Goal: Task Accomplishment & Management: Complete application form

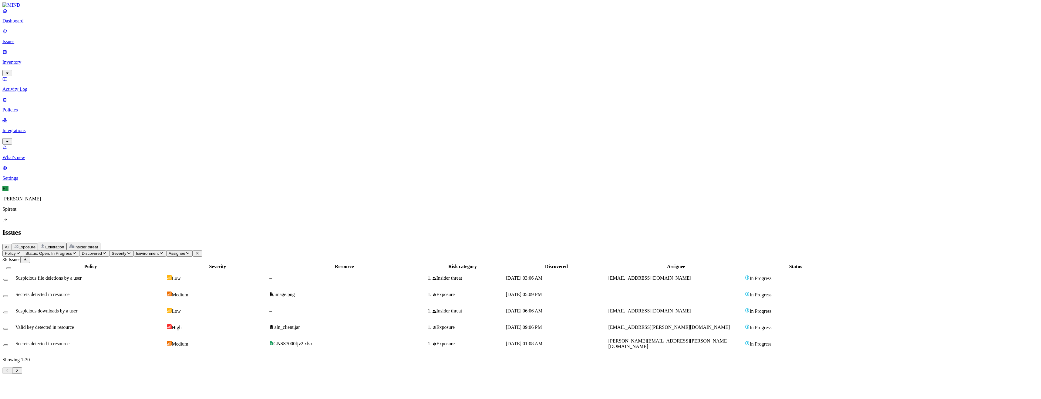
click at [29, 181] on p "Settings" at bounding box center [520, 177] width 1036 height 5
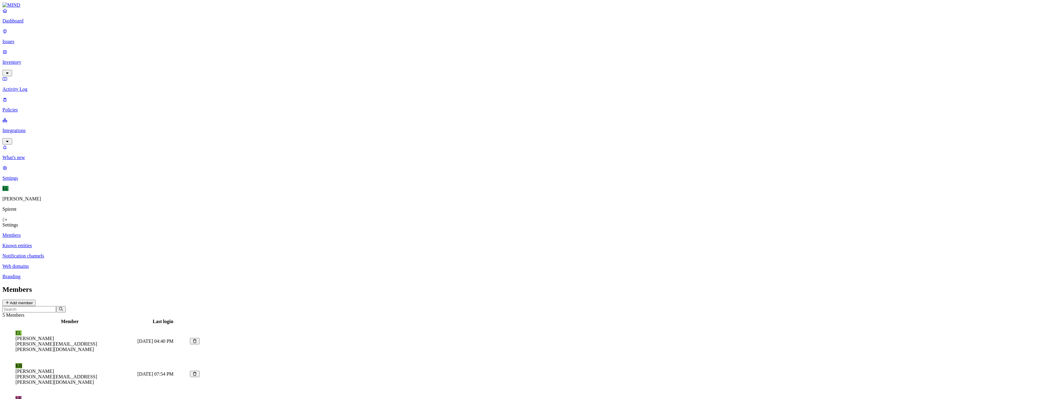
click at [29, 128] on p "Integrations" at bounding box center [520, 130] width 1036 height 5
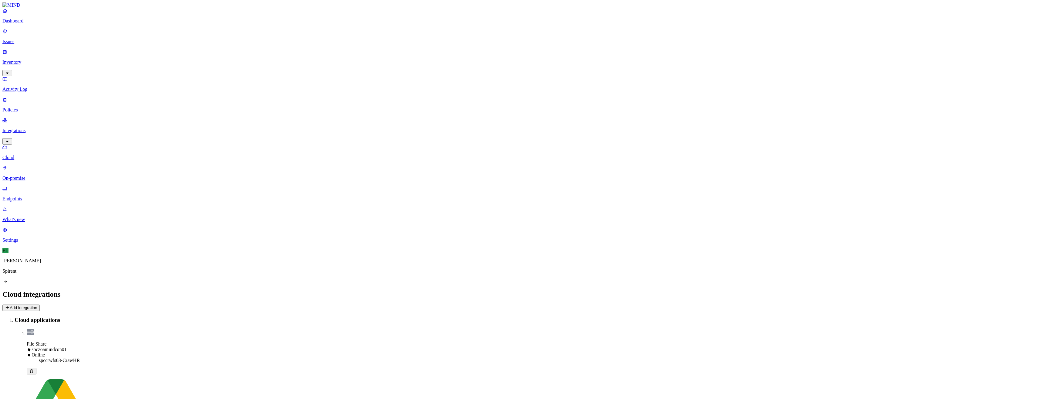
click at [10, 305] on icon at bounding box center [7, 307] width 5 height 4
drag, startPoint x: 502, startPoint y: 89, endPoint x: 371, endPoint y: 110, distance: 132.4
click at [414, 89] on body "Dashboard Issues Inventory Activity Log Policies Integrations Cloud On-premise …" at bounding box center [520, 329] width 1041 height 658
type input "Spirent OneLogin-Client"
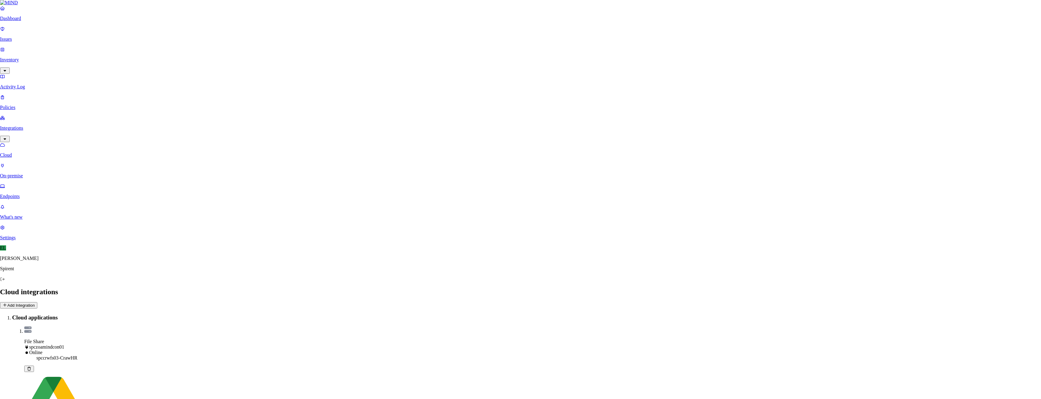
click at [386, 121] on body "Dashboard Issues Inventory Activity Log Policies Integrations Cloud On-premise …" at bounding box center [520, 329] width 1041 height 658
click at [40, 304] on button "Add Integration" at bounding box center [20, 307] width 37 height 6
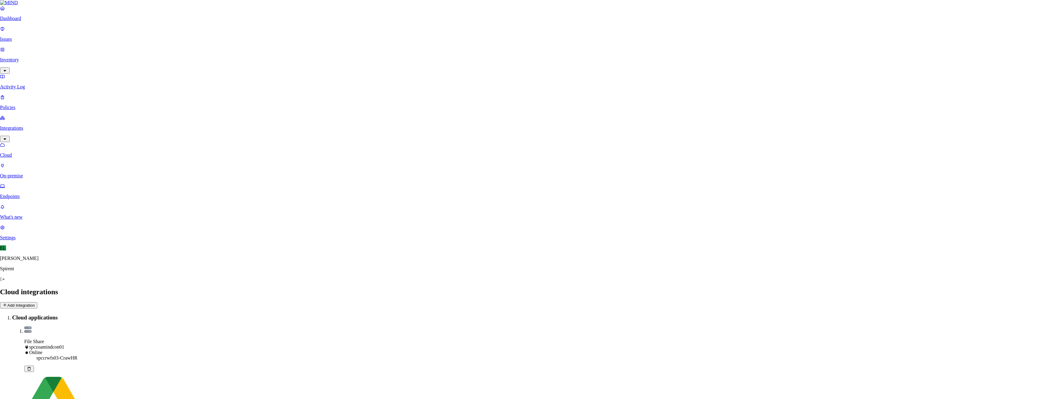
drag, startPoint x: 495, startPoint y: 92, endPoint x: 392, endPoint y: 93, distance: 103.8
click at [392, 93] on body "Dashboard Issues Inventory Activity Log Policies Integrations Cloud On-premise …" at bounding box center [520, 329] width 1041 height 658
type input "OneLogin-Client"
click at [382, 127] on body "Dashboard Issues Inventory Activity Log Policies Integrations Cloud On-premise …" at bounding box center [520, 329] width 1041 height 658
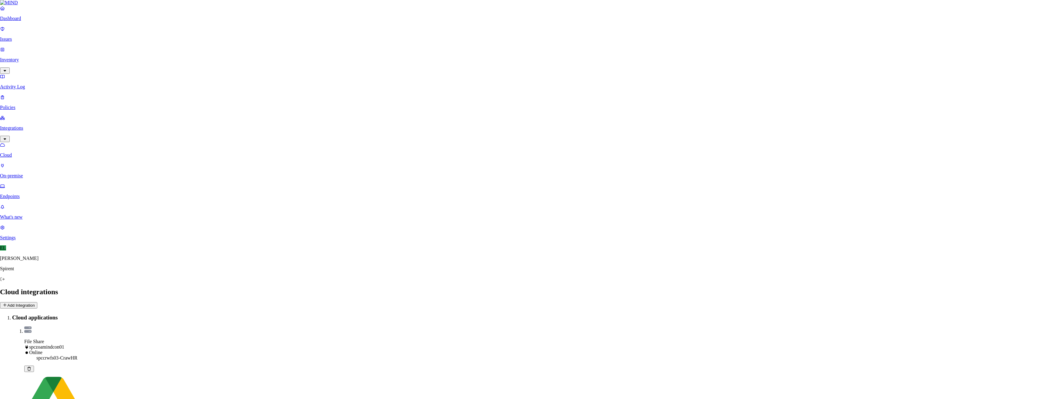
click at [40, 304] on button "Add Integration" at bounding box center [20, 307] width 37 height 6
drag, startPoint x: 495, startPoint y: 92, endPoint x: 411, endPoint y: 91, distance: 83.4
click at [411, 91] on body "Dashboard Issues Inventory Activity Log Policies Integrations Cloud On-premise …" at bounding box center [520, 329] width 1041 height 658
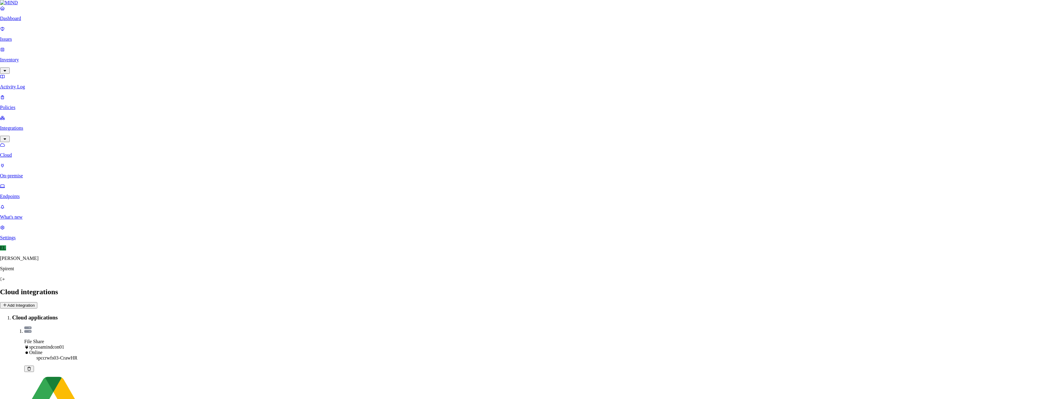
paste input "2714cb40-6bd3-013e-35fb-432bfe8849bc47584"
type input "2714cb40-6bd3-013e-35fb-432bfe8849bc47584"
click at [415, 115] on body "Dashboard Issues Inventory Activity Log Policies Integrations Cloud On-premise …" at bounding box center [520, 329] width 1041 height 658
click at [10, 305] on icon at bounding box center [7, 307] width 5 height 4
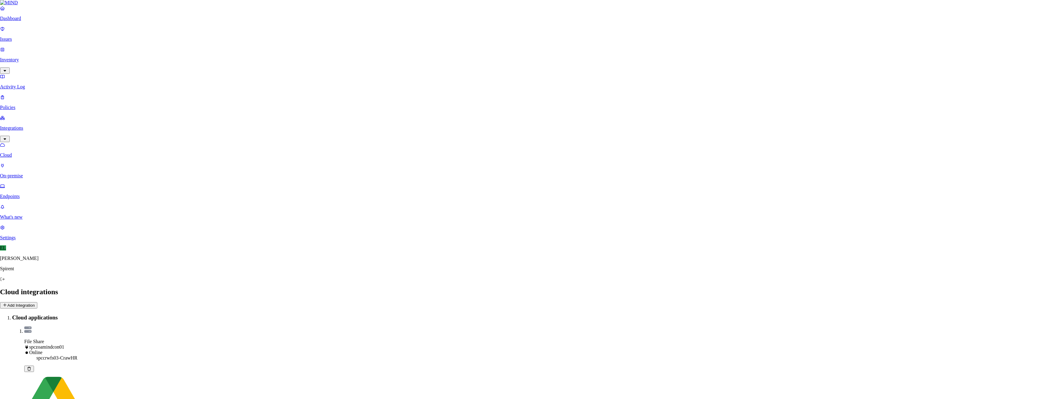
type input "spirentcom\svc_Mind-fsa"
drag, startPoint x: 492, startPoint y: 89, endPoint x: 383, endPoint y: 89, distance: 109.8
click at [383, 89] on body "Dashboard Issues Inventory Activity Log Policies Integrations Cloud On-premise …" at bounding box center [520, 329] width 1041 height 658
click at [398, 116] on body "Dashboard Issues Inventory Activity Log Policies Integrations Cloud On-premise …" at bounding box center [520, 329] width 1041 height 658
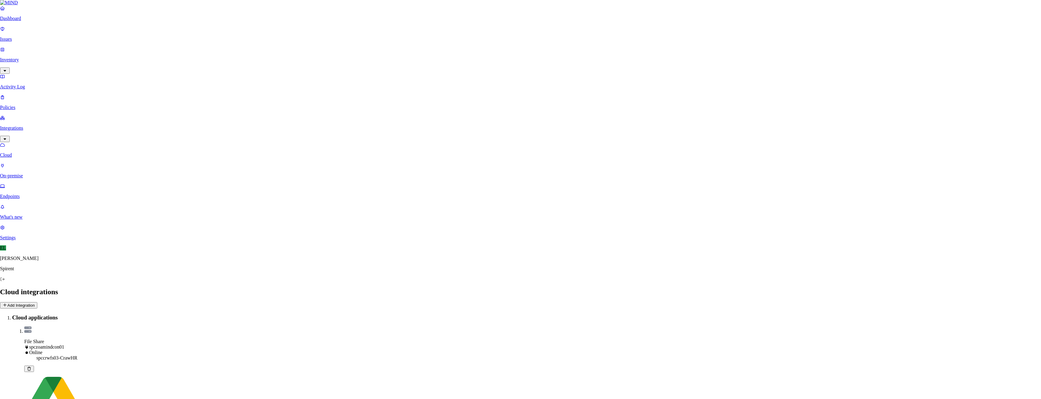
drag, startPoint x: 498, startPoint y: 88, endPoint x: 322, endPoint y: 112, distance: 177.2
click at [377, 89] on body "Dashboard Issues Inventory Activity Log Policies Integrations Cloud On-premise …" at bounding box center [520, 329] width 1041 height 658
drag, startPoint x: 494, startPoint y: 90, endPoint x: 397, endPoint y: 91, distance: 97.1
click at [399, 91] on body "Dashboard Issues Inventory Activity Log Policies Integrations Cloud On-premise …" at bounding box center [520, 329] width 1041 height 658
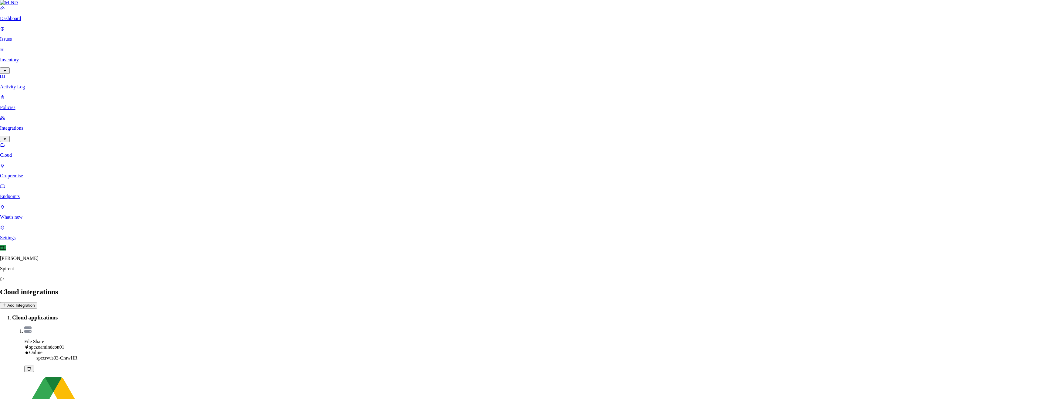
drag, startPoint x: 494, startPoint y: 89, endPoint x: 430, endPoint y: 98, distance: 64.4
drag, startPoint x: 492, startPoint y: 89, endPoint x: 406, endPoint y: 86, distance: 86.5
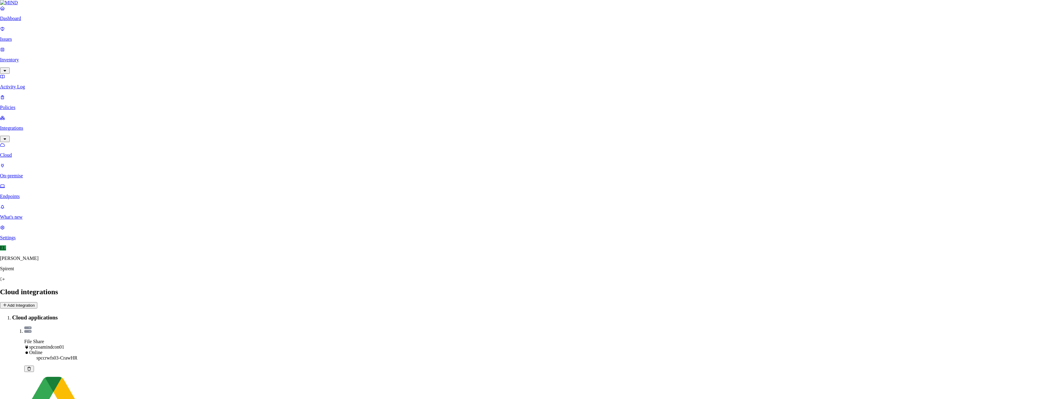
click at [406, 86] on body "Dashboard Issues Inventory Activity Log Policies Integrations Cloud On-premise …" at bounding box center [520, 329] width 1041 height 658
click at [17, 243] on p "Settings" at bounding box center [520, 239] width 1036 height 5
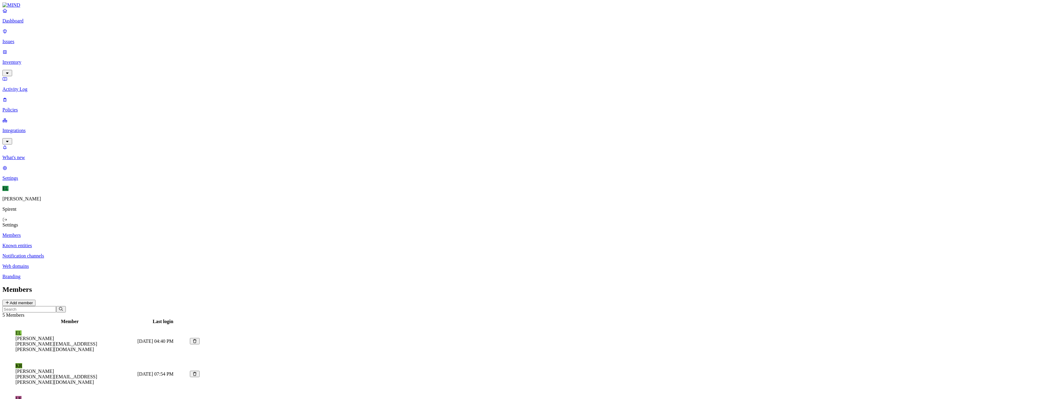
click at [19, 39] on p "Issues" at bounding box center [520, 41] width 1036 height 5
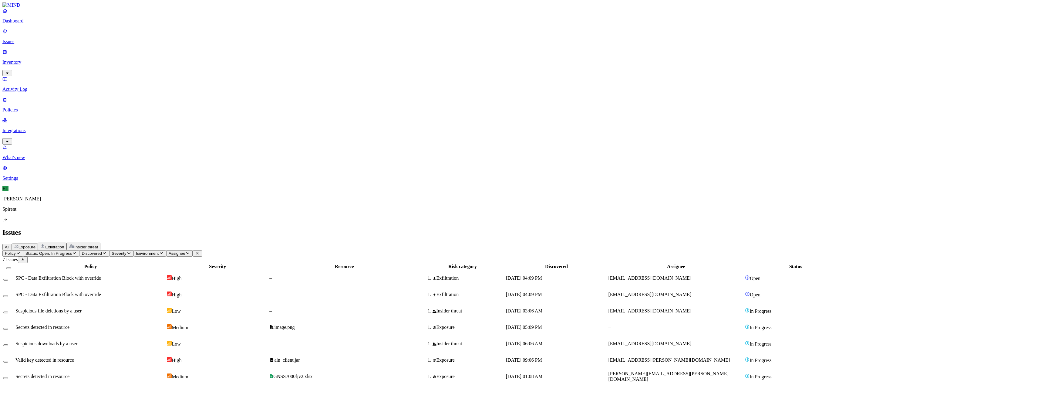
click at [93, 275] on span "SPC - Data Exfiltration Block with override" at bounding box center [58, 277] width 86 height 5
